Goal: Use online tool/utility: Utilize a website feature to perform a specific function

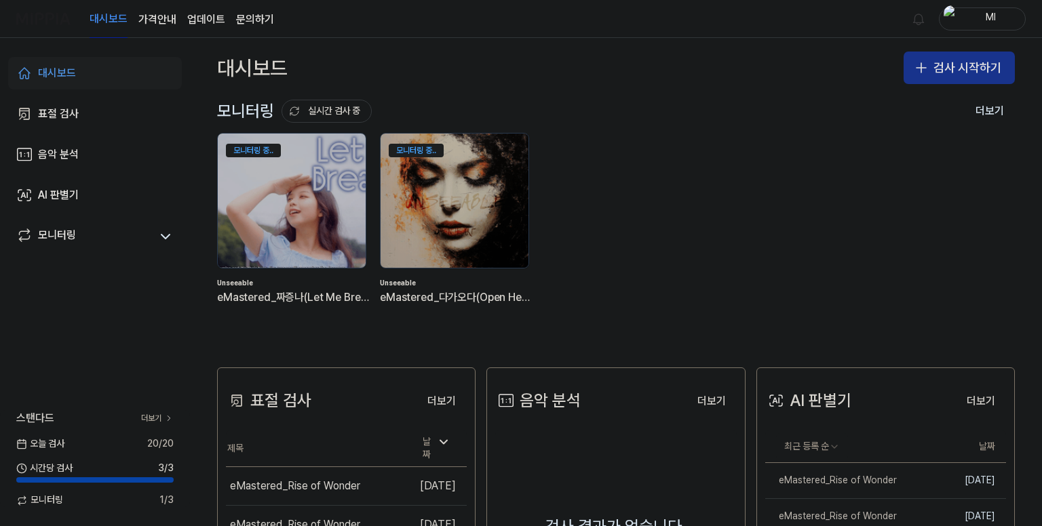
click at [944, 71] on button "검사 시작하기" at bounding box center [959, 68] width 111 height 33
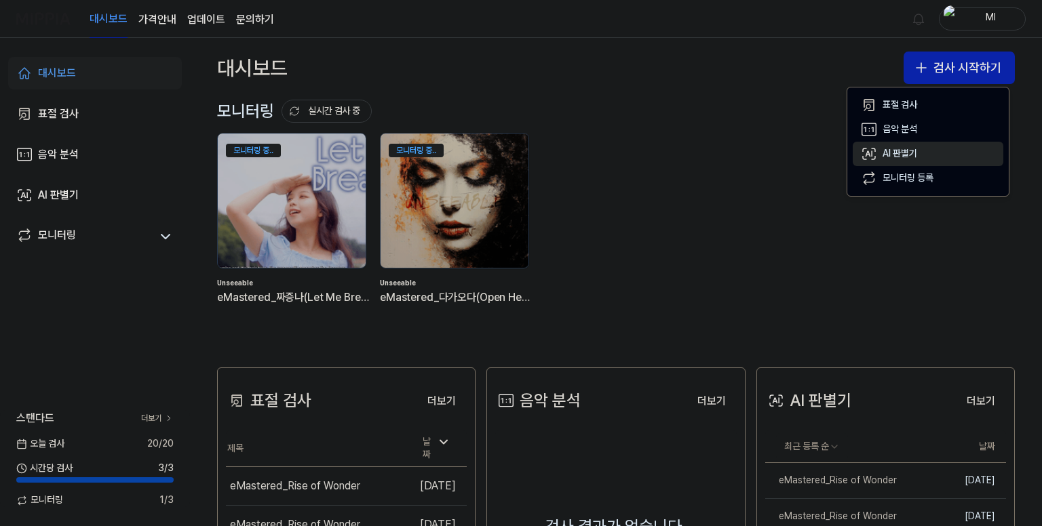
click at [905, 151] on div "AI 판별기" at bounding box center [900, 154] width 35 height 14
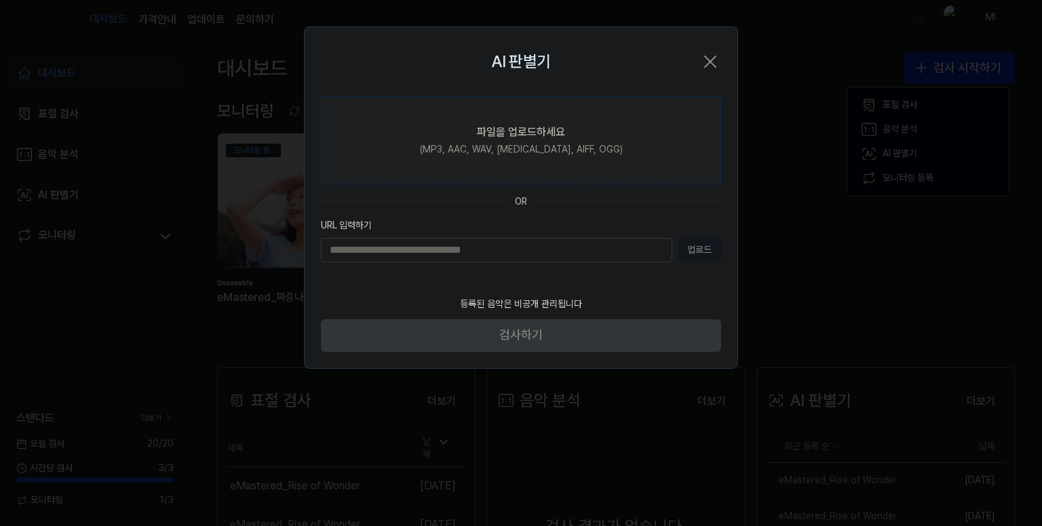
click at [534, 148] on div "(MP3, AAC, WAV, [MEDICAL_DATA], AIFF, OGG)" at bounding box center [521, 150] width 203 height 14
click at [0, 0] on input "파일을 업로드하세요 (MP3, AAC, WAV, [MEDICAL_DATA], AIFF, OGG)" at bounding box center [0, 0] width 0 height 0
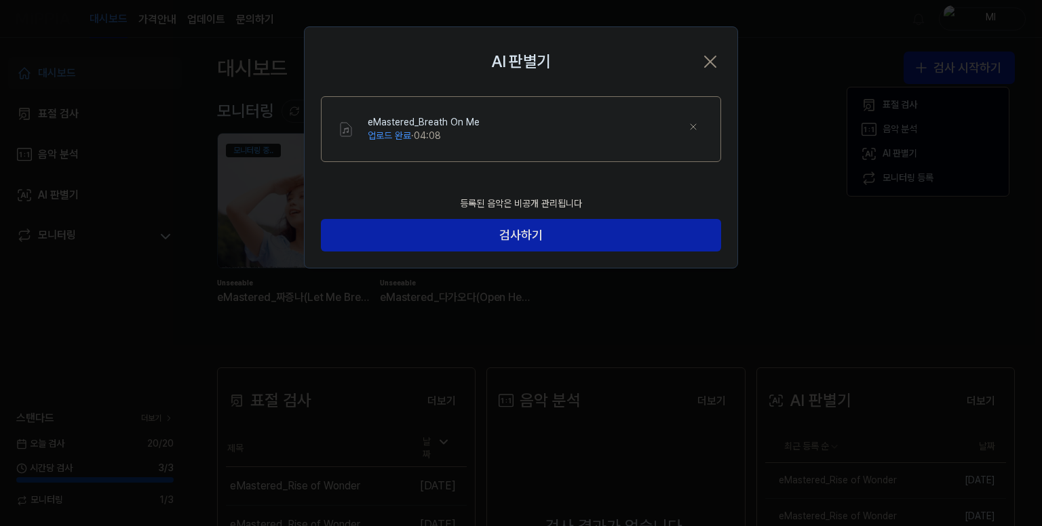
click at [510, 138] on div "eMastered_Breath On Me 업로드 완료 · 04:08" at bounding box center [536, 129] width 337 height 26
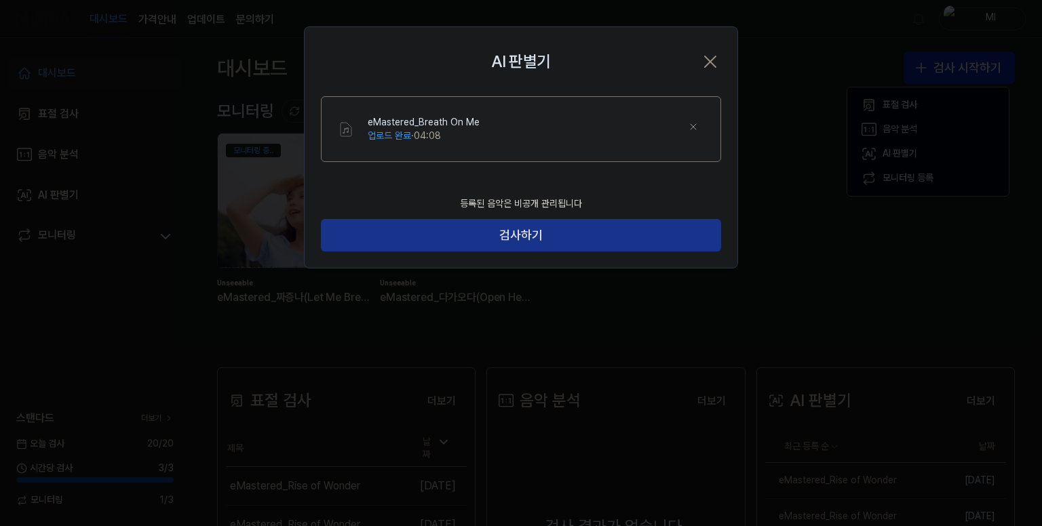
click at [523, 234] on button "검사하기" at bounding box center [521, 235] width 400 height 33
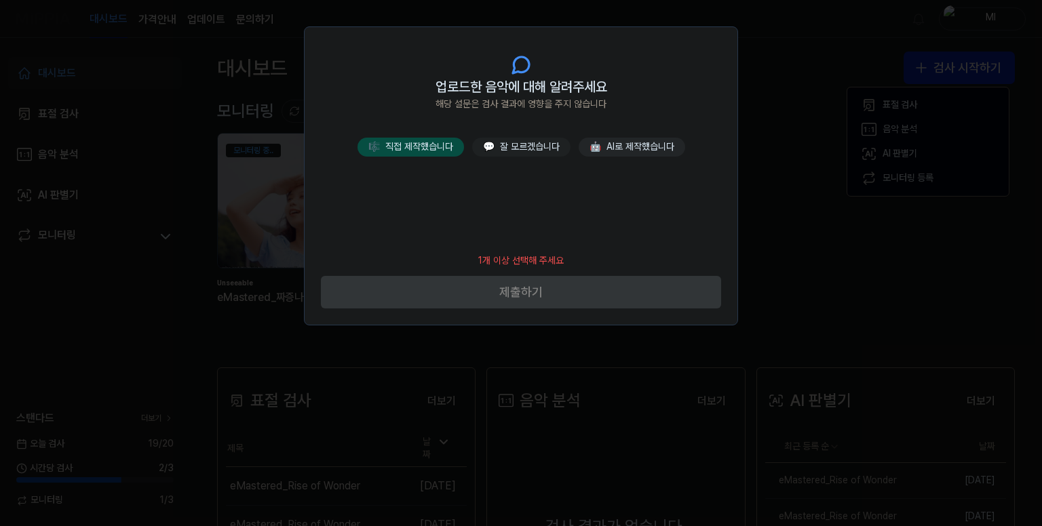
click at [434, 149] on button "🎼 직접 제작했습니다" at bounding box center [411, 147] width 107 height 19
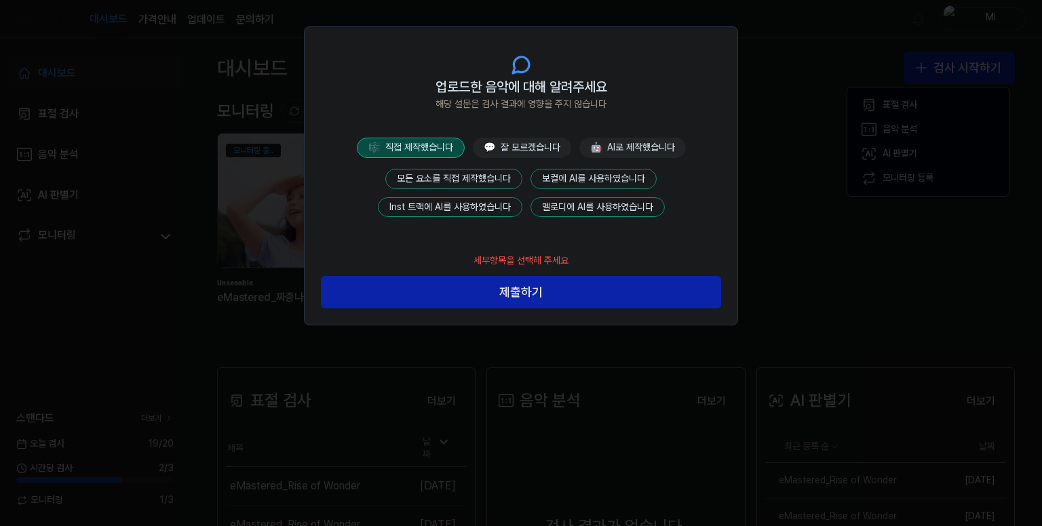
click at [472, 176] on button "모든 요소를 직접 제작했습니다" at bounding box center [453, 179] width 137 height 20
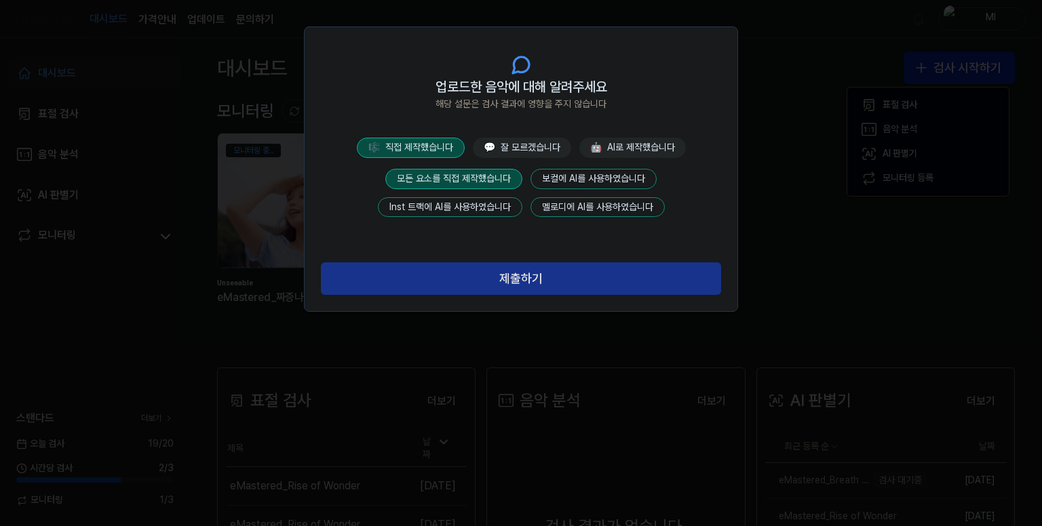
click at [512, 274] on button "제출하기" at bounding box center [521, 279] width 400 height 33
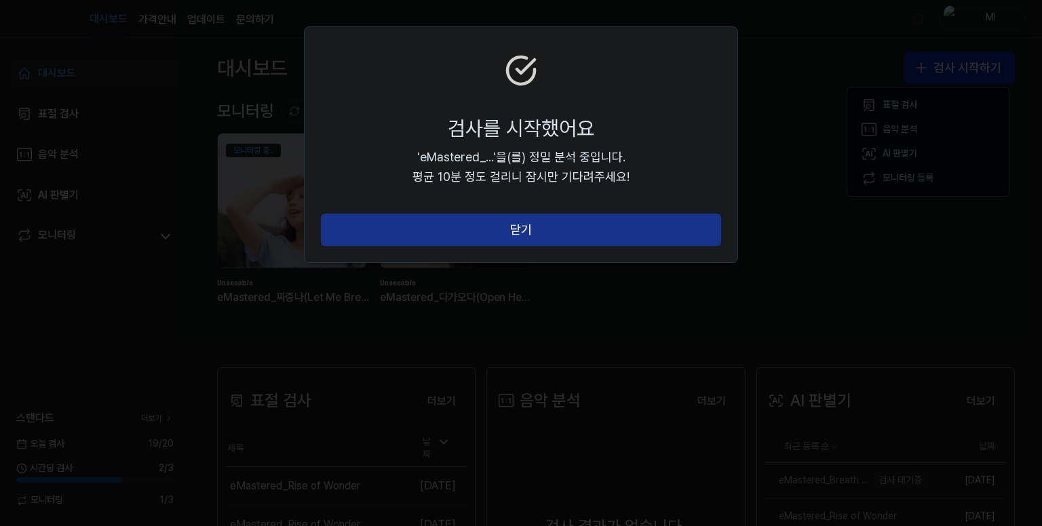
click at [531, 233] on button "닫기" at bounding box center [521, 230] width 400 height 33
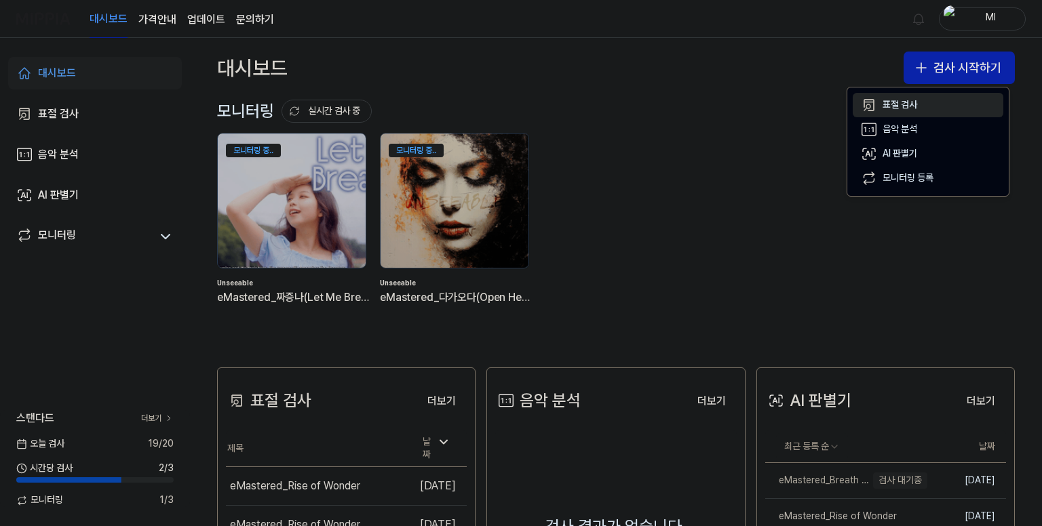
click at [894, 103] on div "표절 검사" at bounding box center [900, 105] width 35 height 14
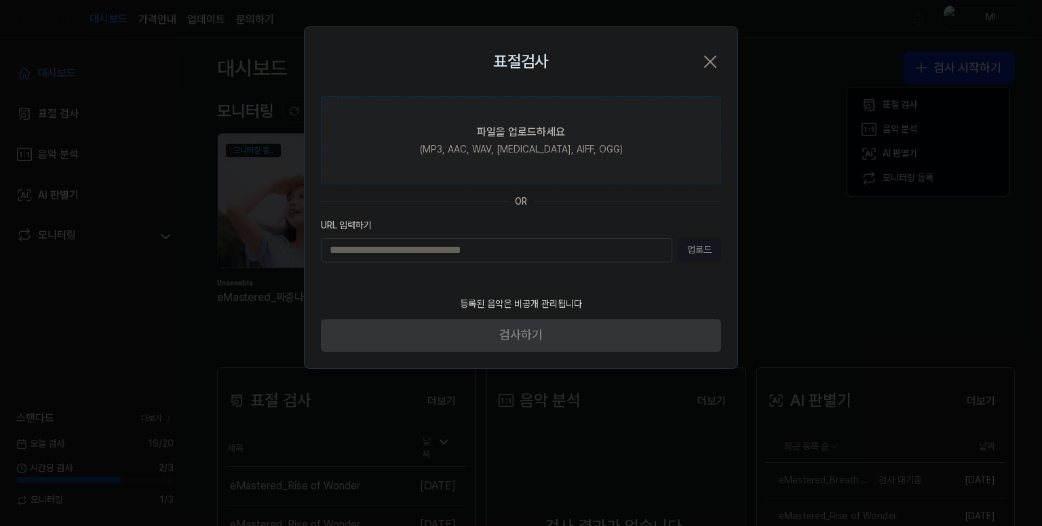
click at [510, 136] on div "파일을 업로드하세요" at bounding box center [521, 132] width 88 height 16
click at [0, 0] on input "파일을 업로드하세요 (MP3, AAC, WAV, [MEDICAL_DATA], AIFF, OGG)" at bounding box center [0, 0] width 0 height 0
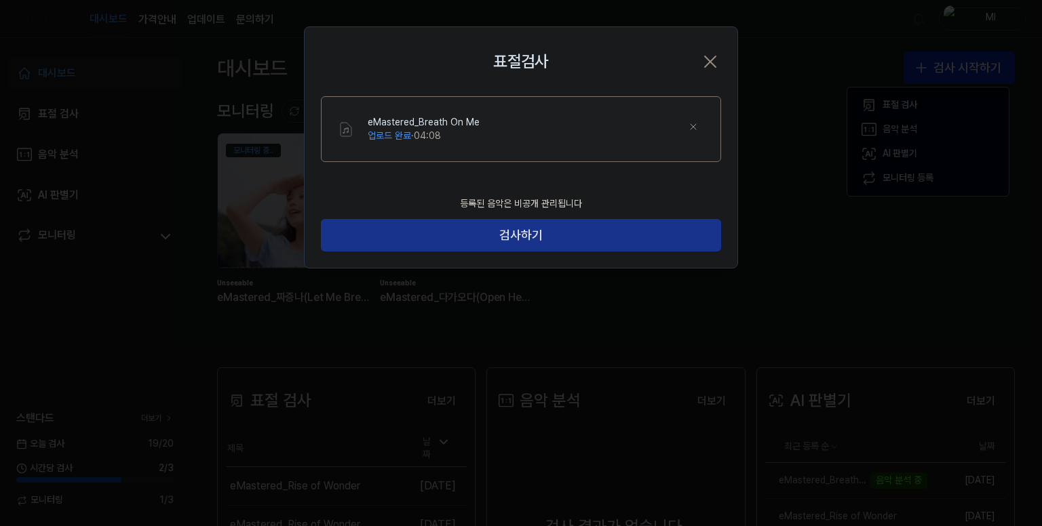
click at [516, 242] on button "검사하기" at bounding box center [521, 235] width 400 height 33
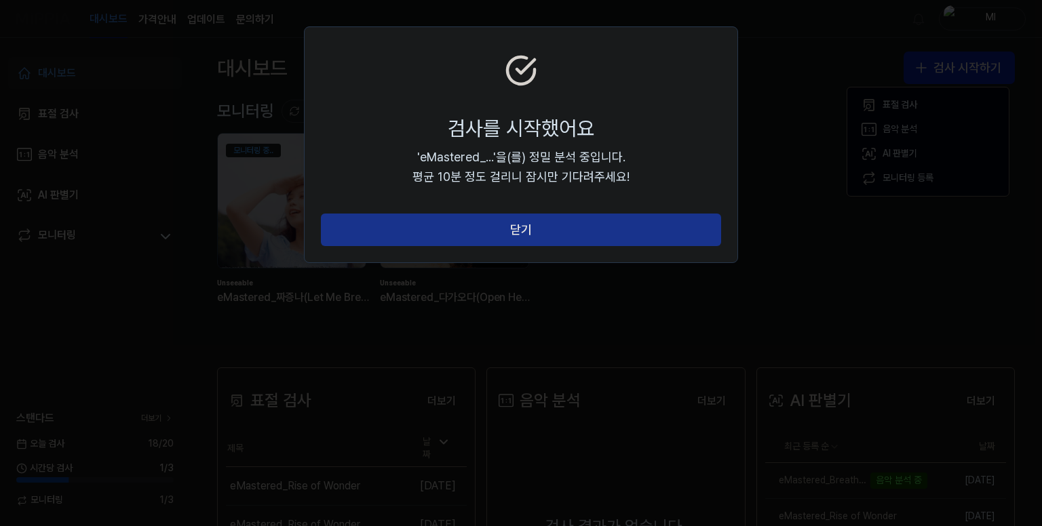
click at [521, 234] on button "닫기" at bounding box center [521, 230] width 400 height 33
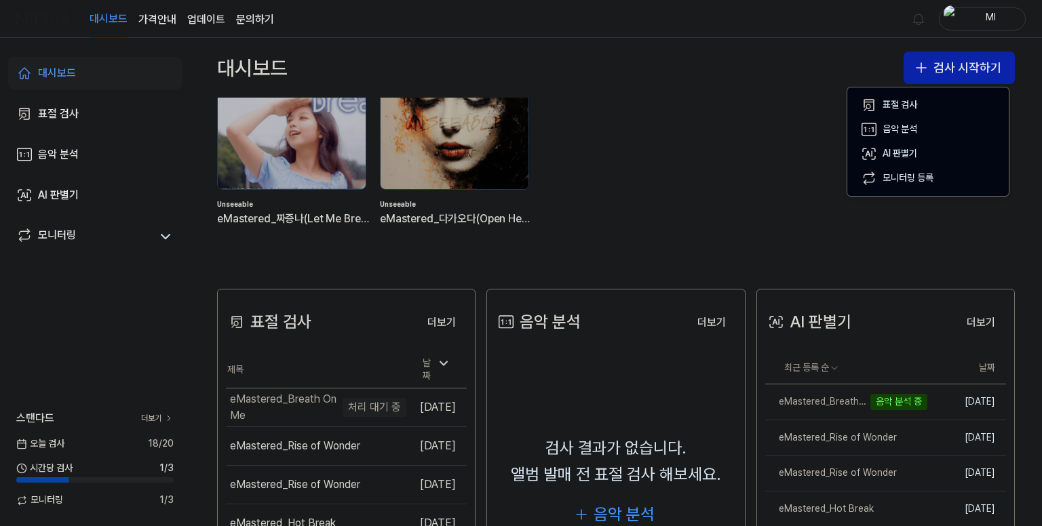
scroll to position [204, 0]
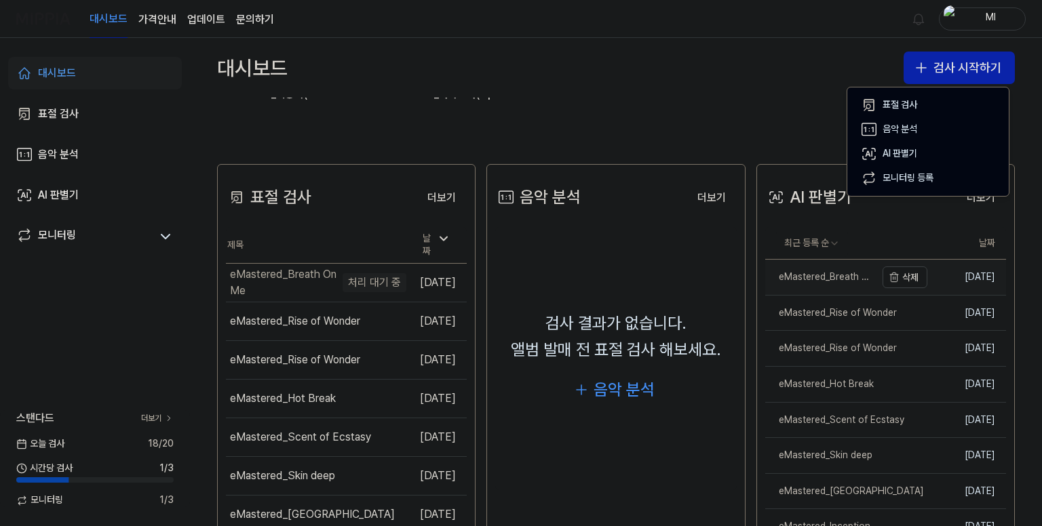
click at [811, 274] on div "eMastered_Breath On Me" at bounding box center [820, 278] width 111 height 14
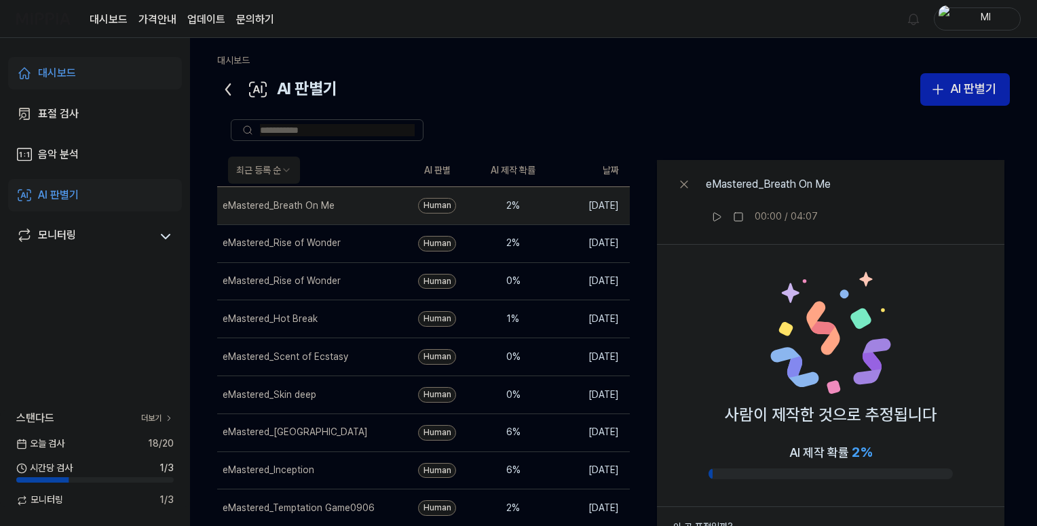
click at [231, 90] on icon at bounding box center [228, 90] width 22 height 22
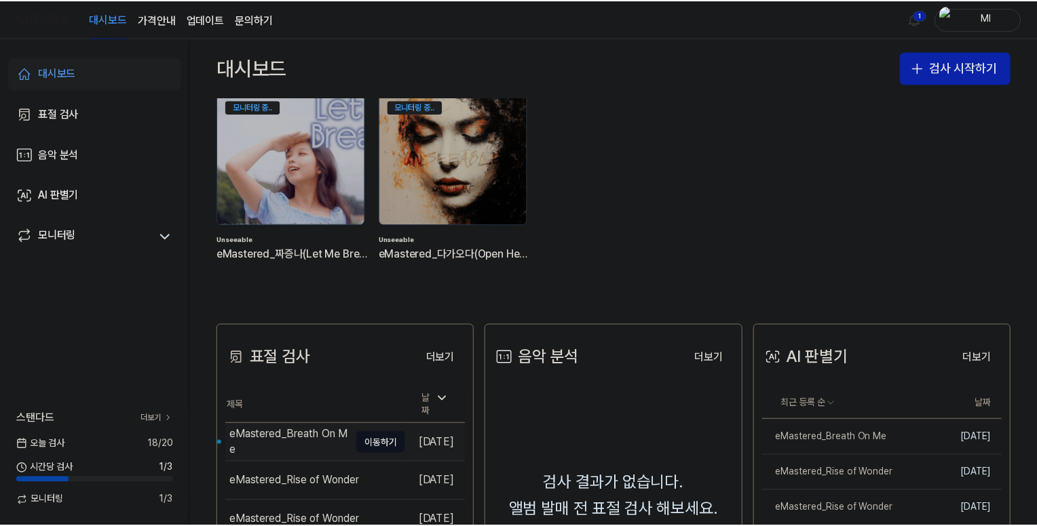
scroll to position [68, 0]
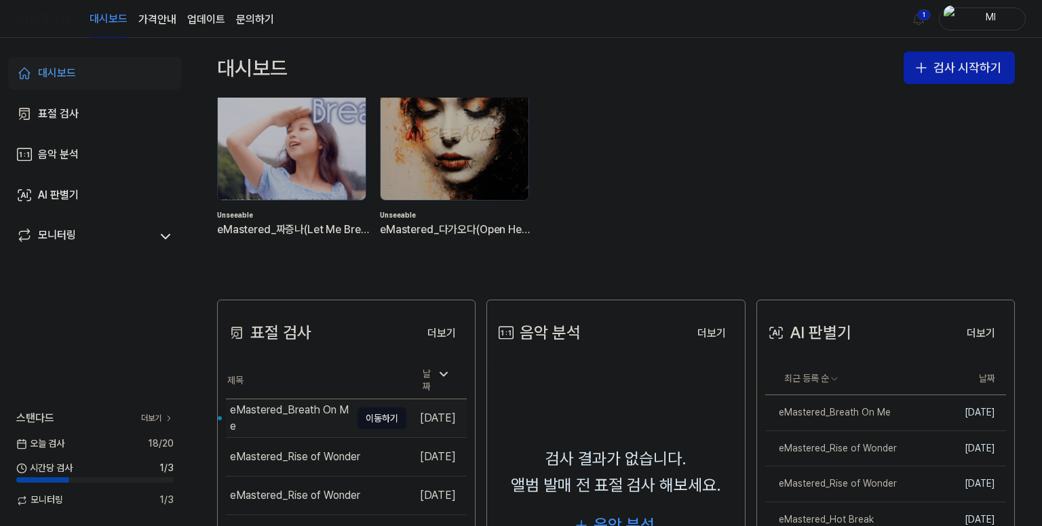
click at [296, 408] on div "eMastered_Breath On Me" at bounding box center [290, 418] width 121 height 33
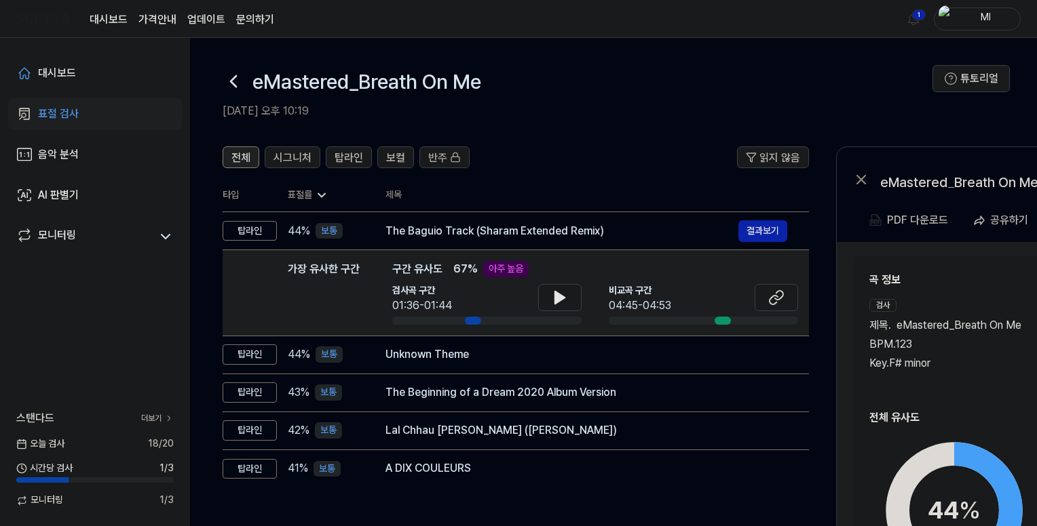
click at [244, 155] on span "전체" at bounding box center [240, 158] width 19 height 16
click at [293, 151] on span "시그니처" at bounding box center [292, 158] width 38 height 16
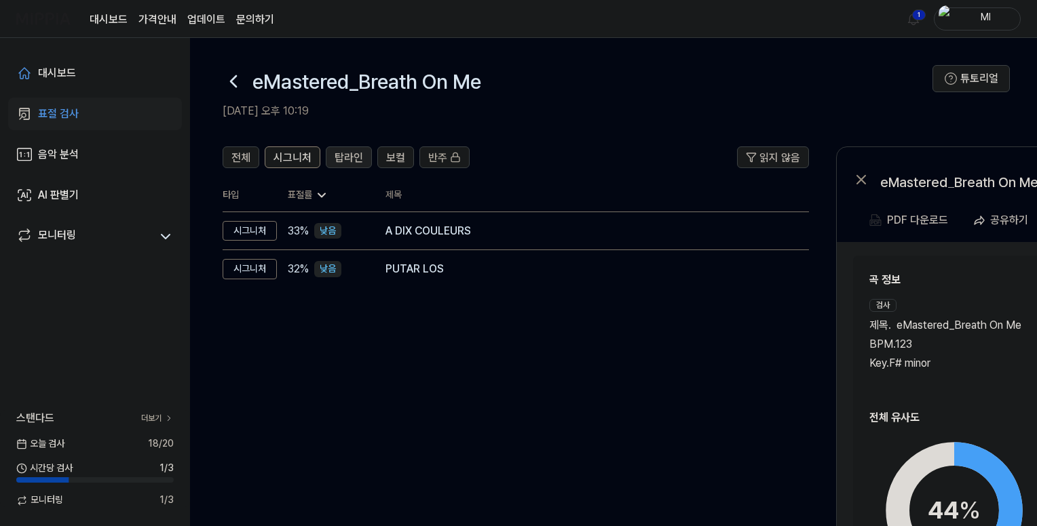
click at [350, 157] on span "탑라인" at bounding box center [348, 158] width 28 height 16
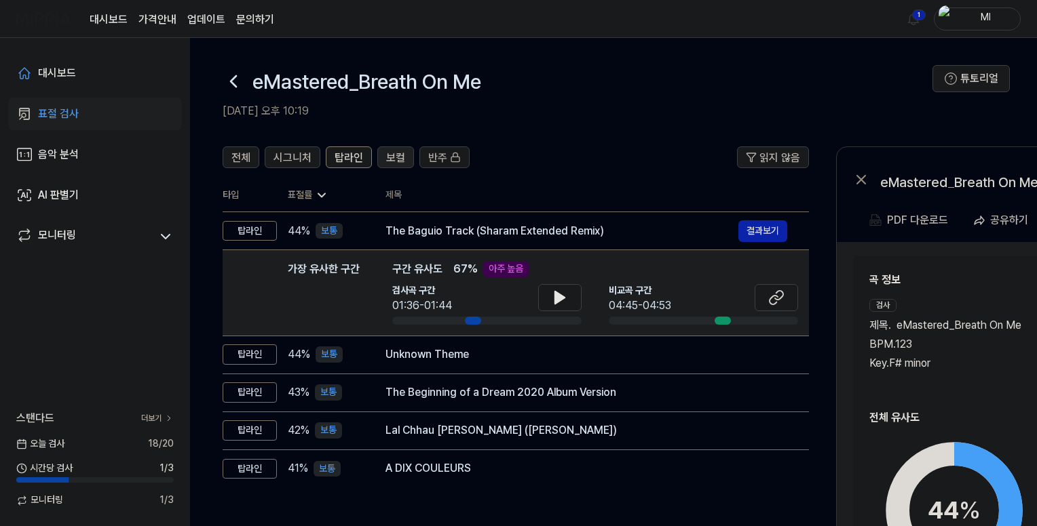
click at [391, 157] on span "보컬" at bounding box center [395, 158] width 19 height 16
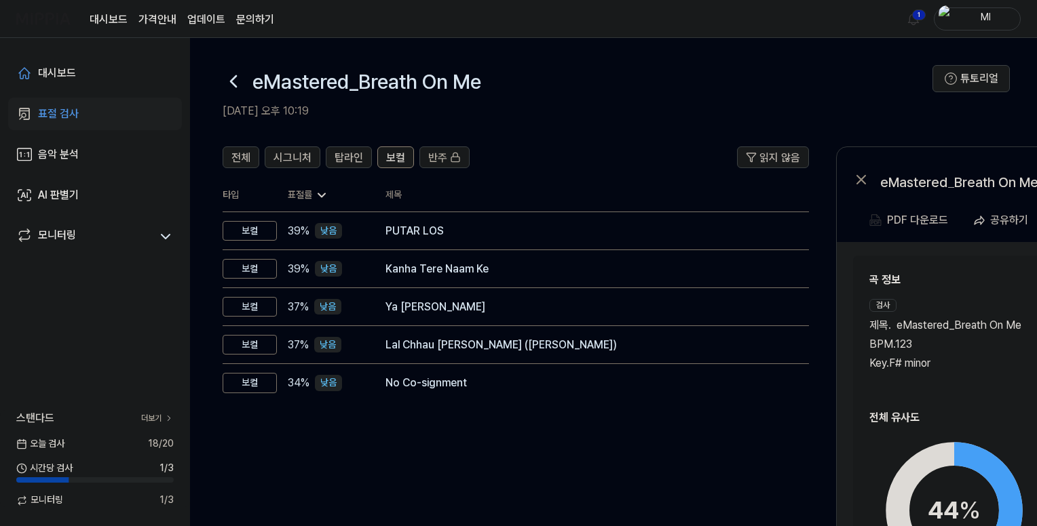
drag, startPoint x: 250, startPoint y: 159, endPoint x: 282, endPoint y: 170, distance: 34.5
click at [250, 158] on button "전체" at bounding box center [241, 158] width 37 height 22
